Goal: Information Seeking & Learning: Learn about a topic

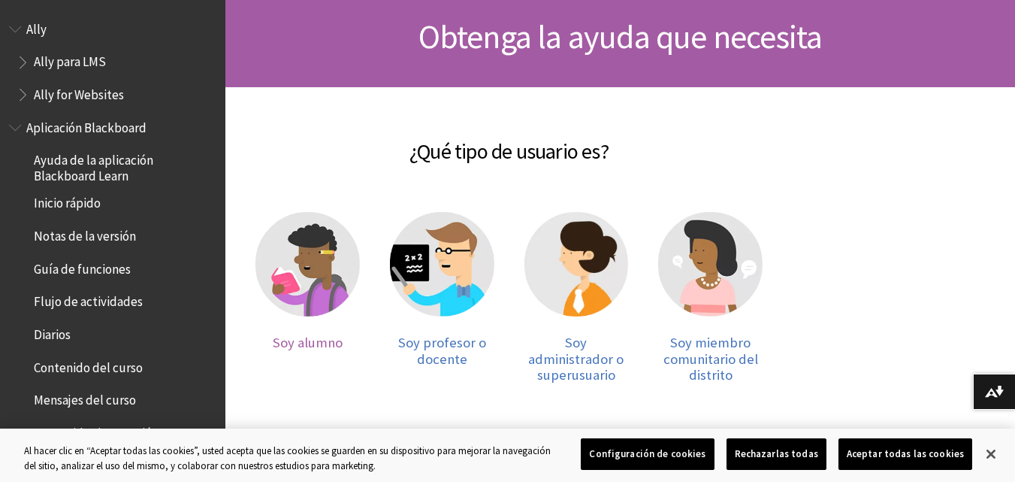
click at [283, 285] on img at bounding box center [308, 264] width 104 height 104
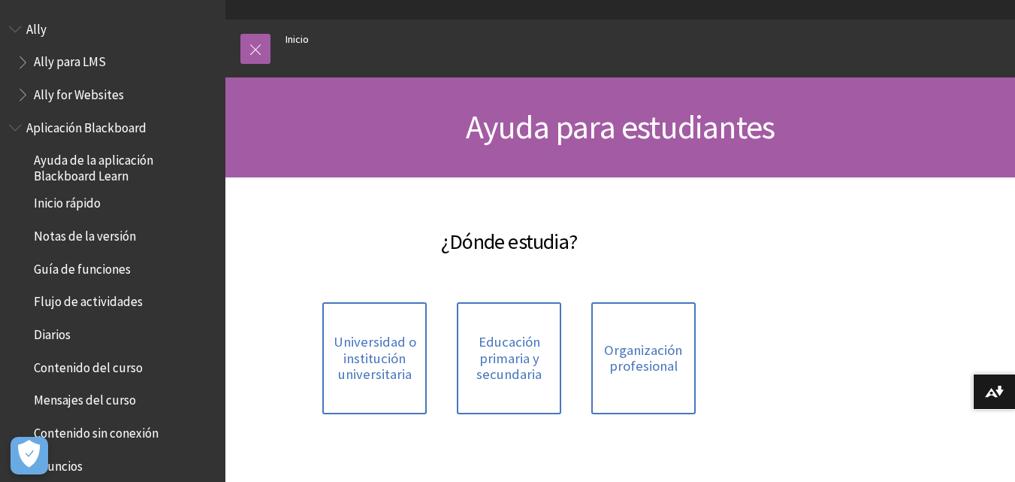
scroll to position [90, 0]
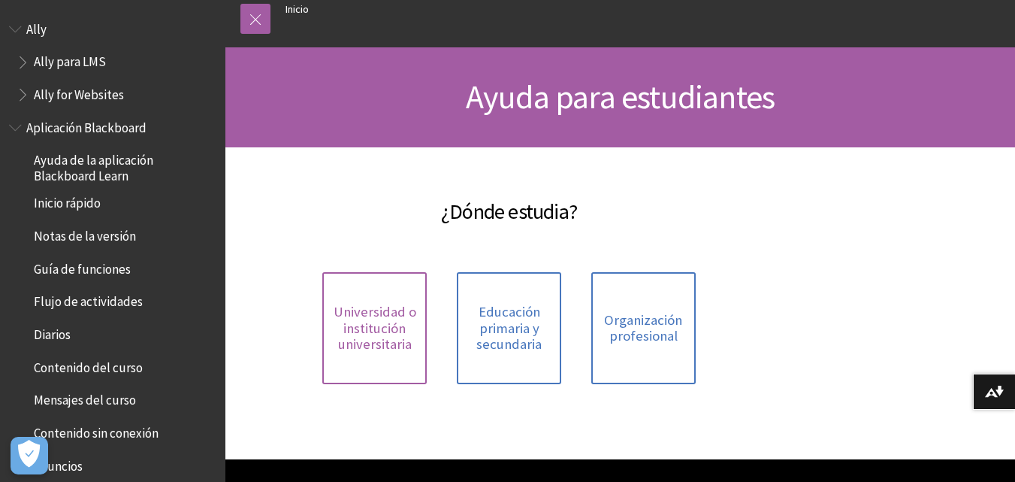
click at [379, 317] on span "Universidad o institución universitaria" at bounding box center [374, 328] width 86 height 49
